Goal: Transaction & Acquisition: Download file/media

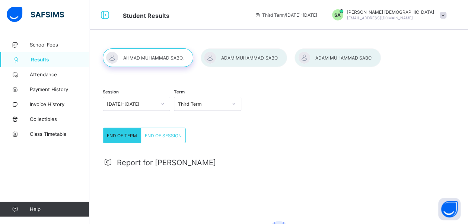
click at [151, 133] on span "END OF SESSION" at bounding box center [163, 136] width 37 height 6
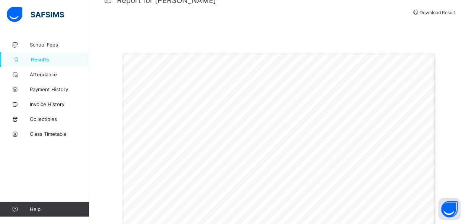
scroll to position [147, 0]
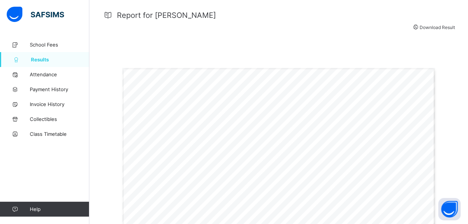
click at [431, 28] on span "Download Result" at bounding box center [437, 28] width 35 height 6
click at [39, 57] on span "Results" at bounding box center [60, 60] width 58 height 6
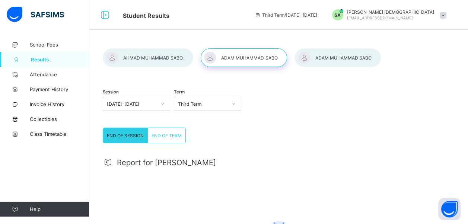
click at [163, 136] on span "END OF TERM" at bounding box center [166, 136] width 30 height 6
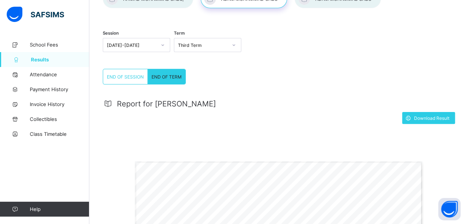
scroll to position [39, 0]
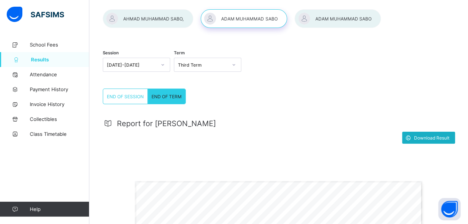
click at [429, 137] on span "Download Result" at bounding box center [431, 138] width 35 height 6
